Goal: Transaction & Acquisition: Subscribe to service/newsletter

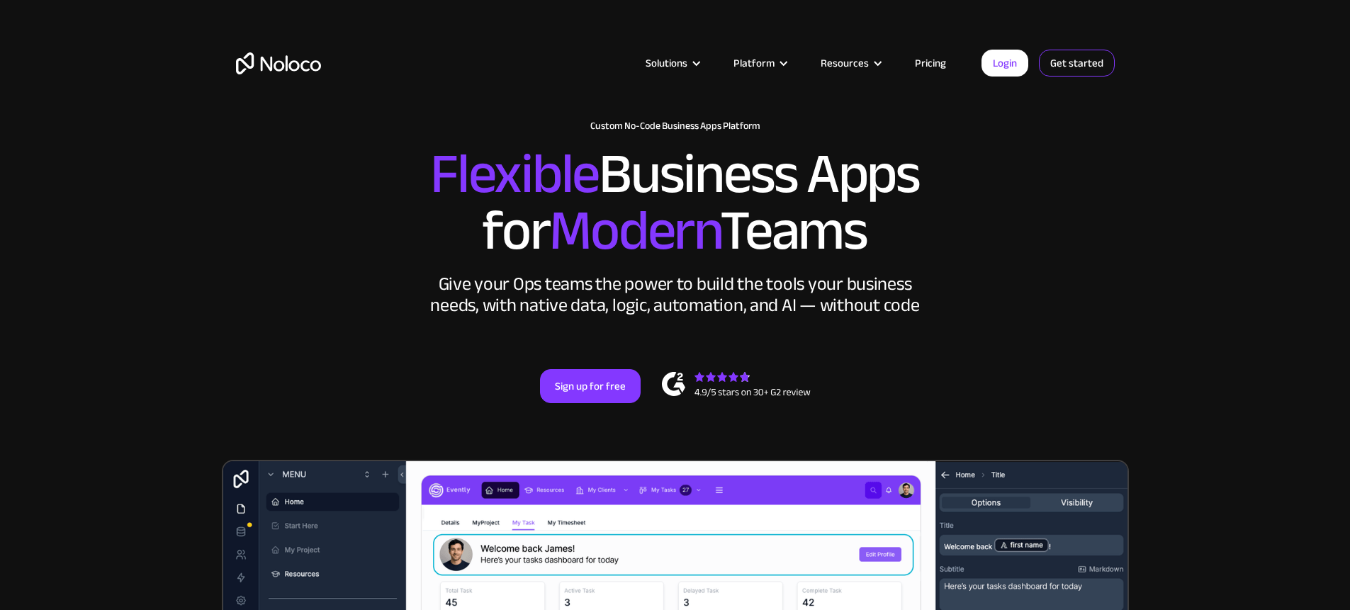
click at [1056, 71] on link "Get started" at bounding box center [1077, 63] width 76 height 27
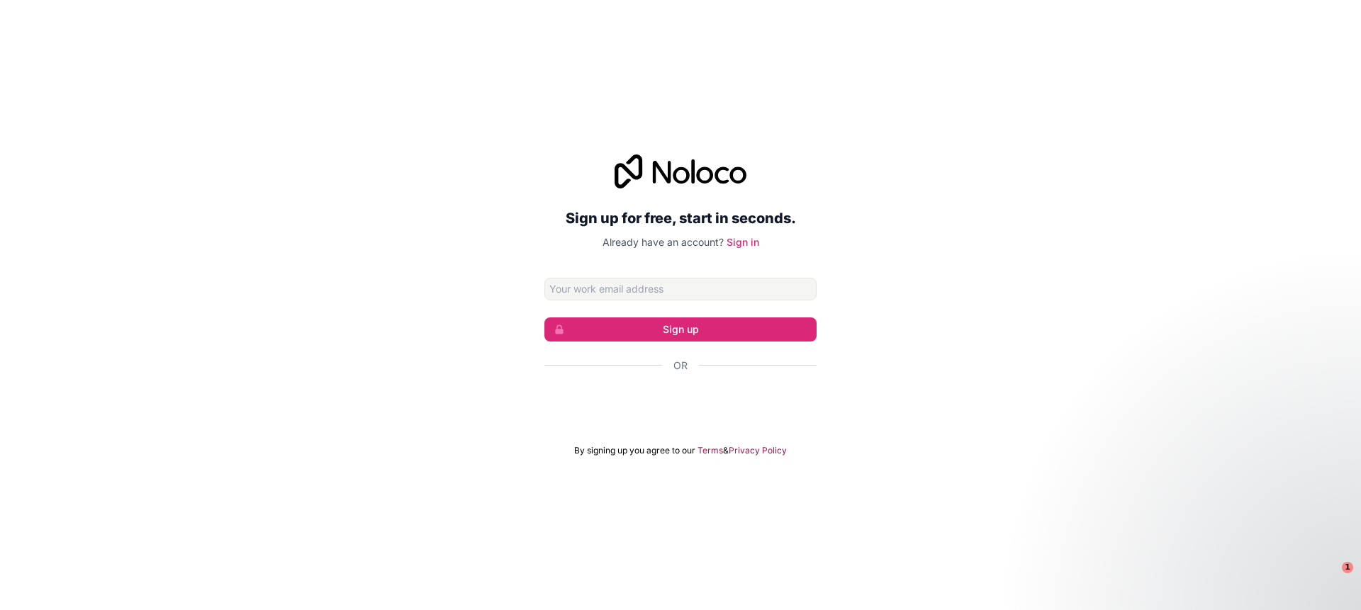
click at [709, 291] on input "Email address" at bounding box center [680, 289] width 272 height 23
